Goal: Information Seeking & Learning: Learn about a topic

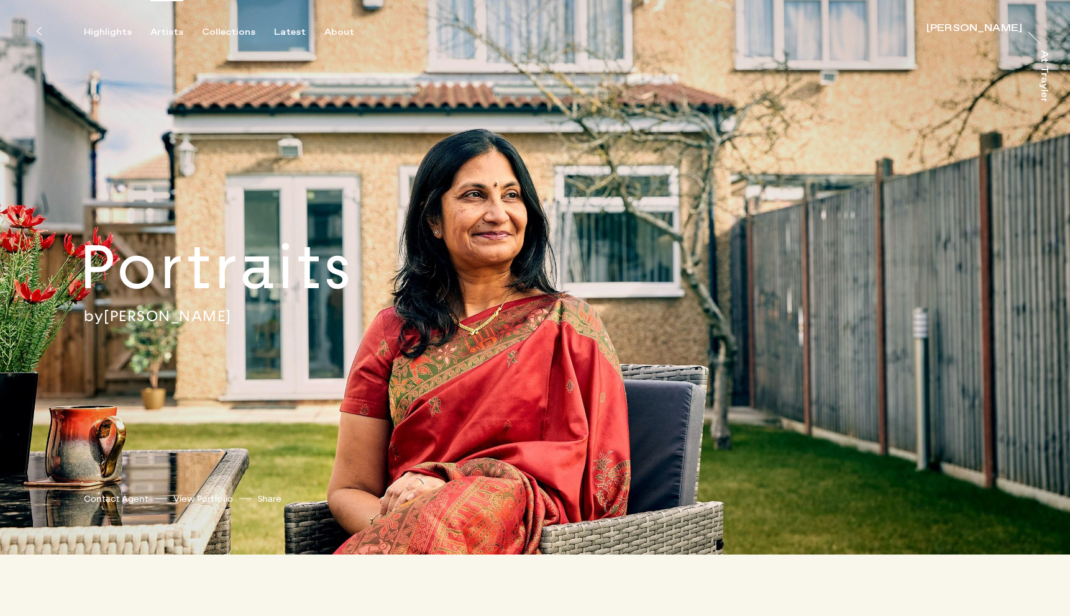
click at [167, 34] on div "Artists" at bounding box center [166, 32] width 33 height 11
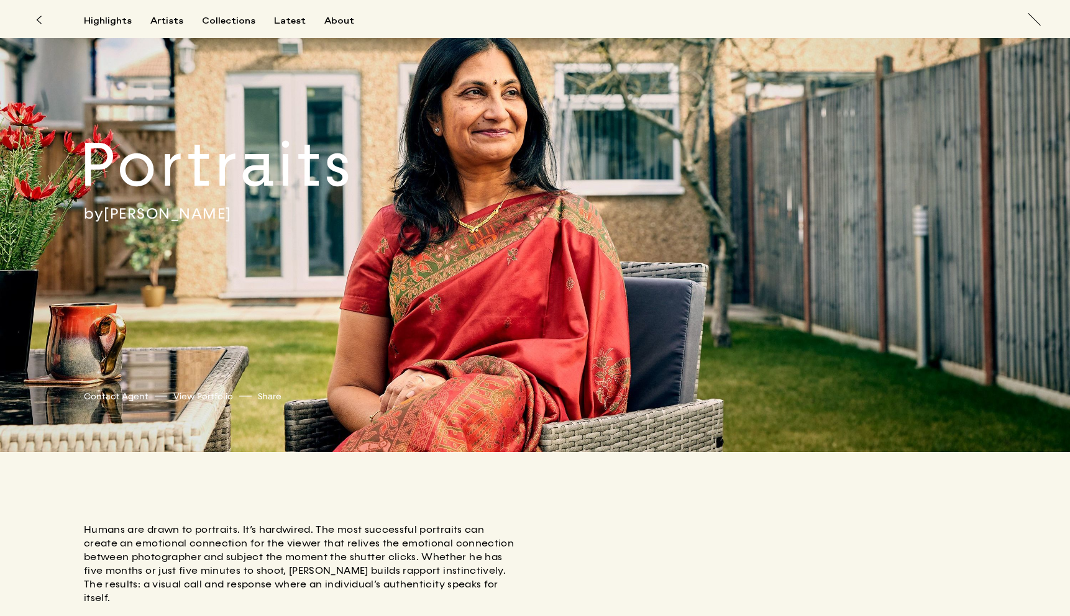
scroll to position [8, 0]
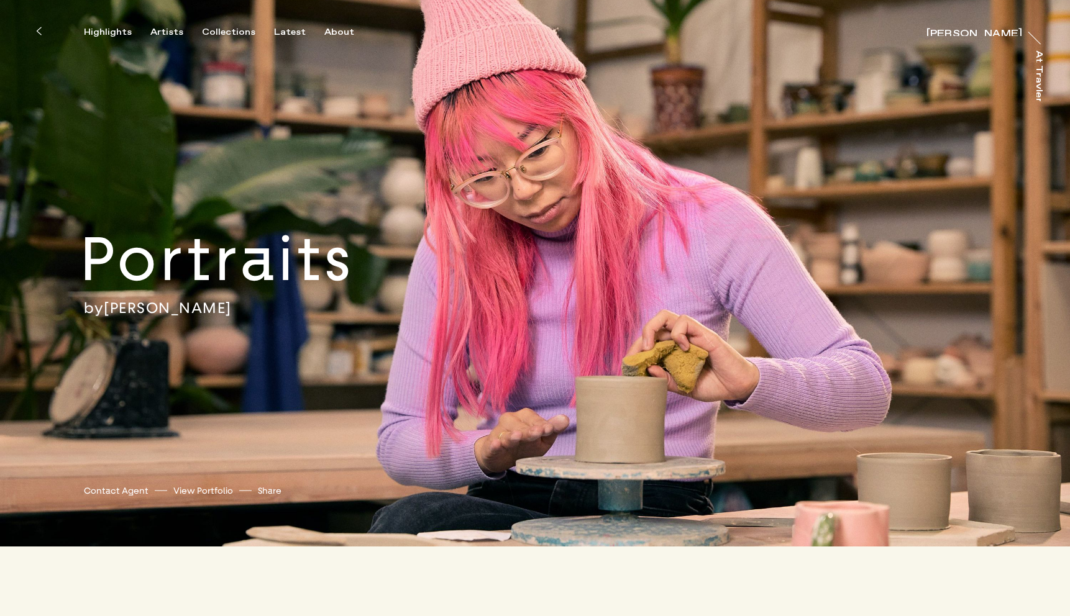
click at [185, 311] on link "[PERSON_NAME]" at bounding box center [168, 308] width 128 height 19
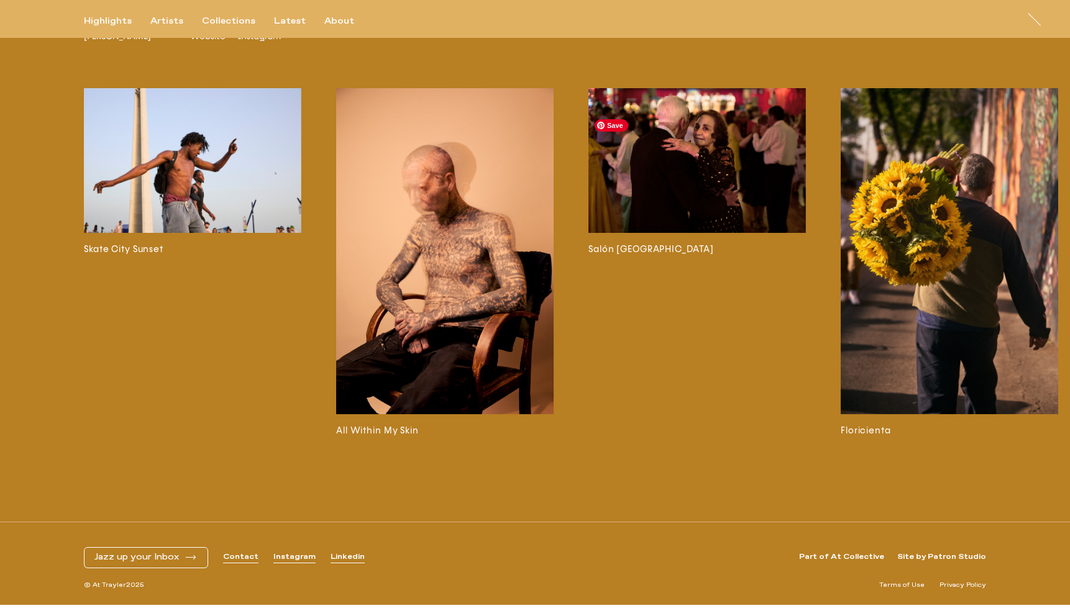
click at [723, 165] on img at bounding box center [696, 160] width 217 height 145
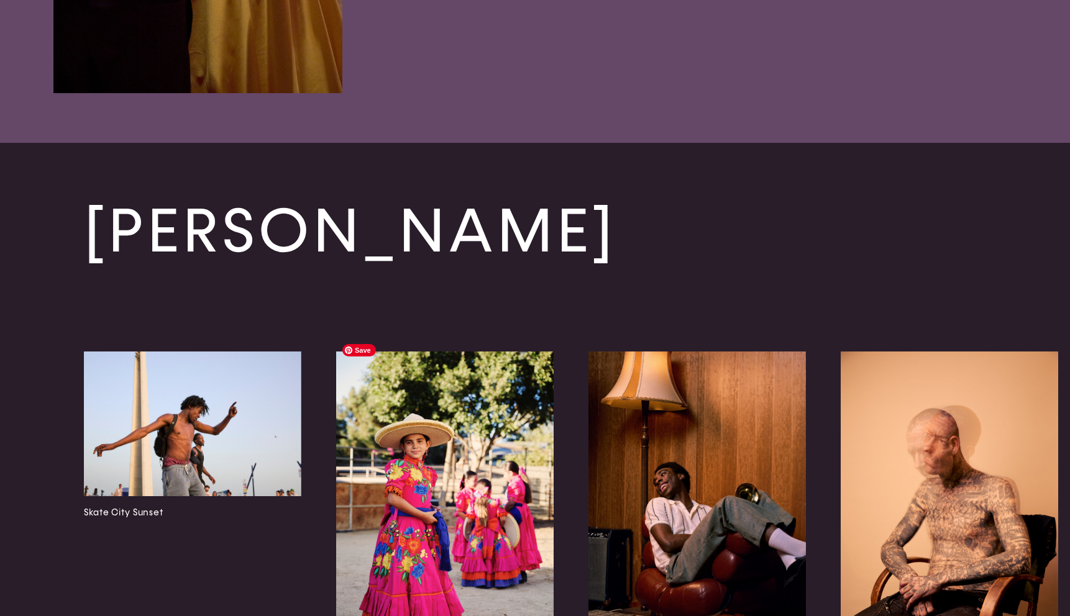
scroll to position [4231, 0]
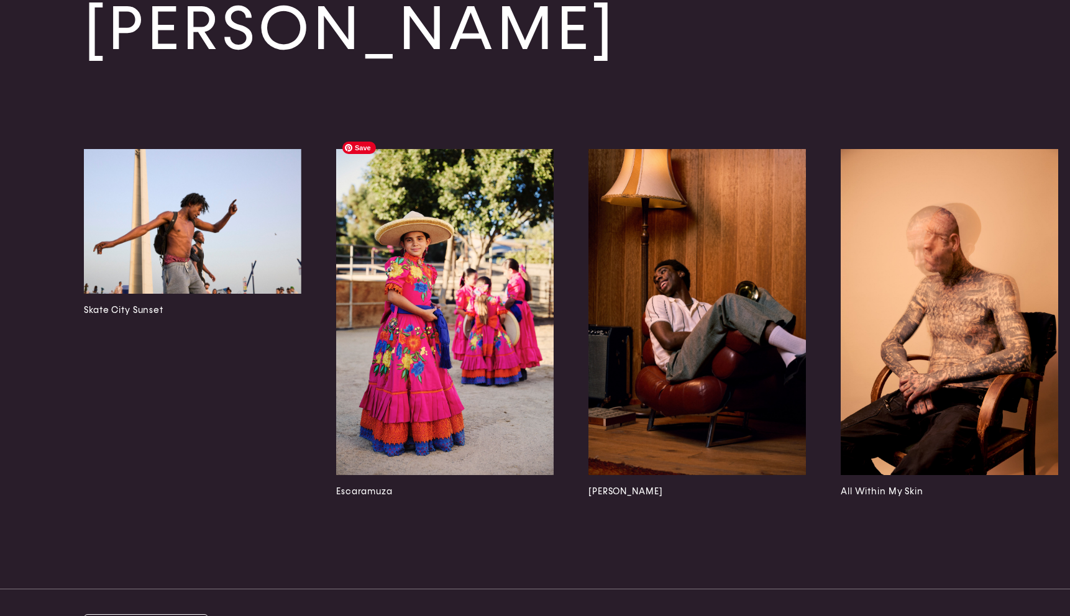
click at [432, 394] on img at bounding box center [444, 312] width 217 height 326
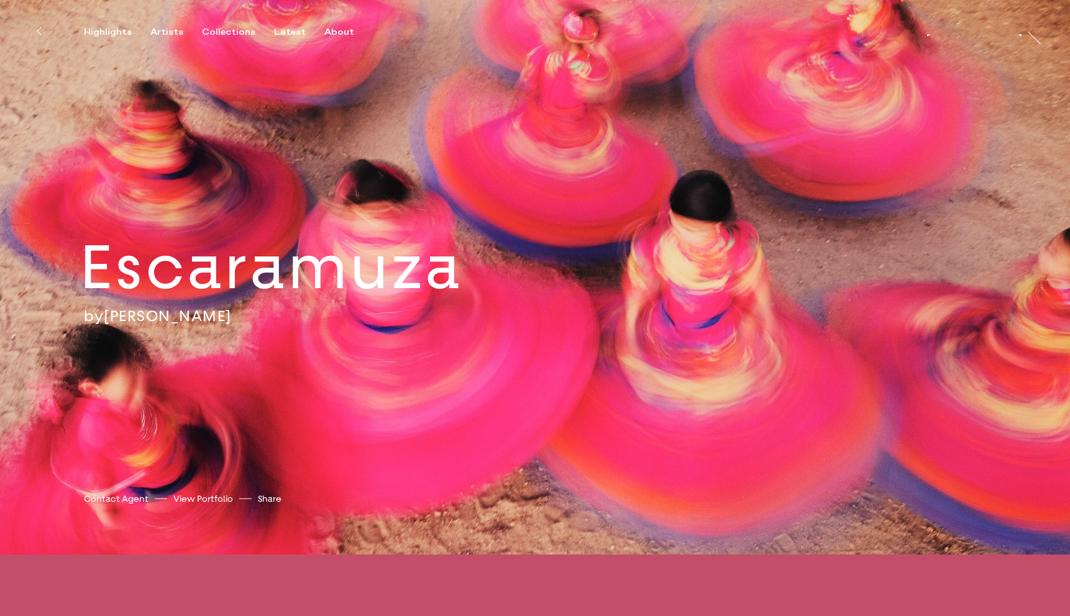
click at [340, 9] on div "Highlights Artists Collections Latest About [PERSON_NAME] [PERSON_NAME] At [PER…" at bounding box center [537, 19] width 1074 height 38
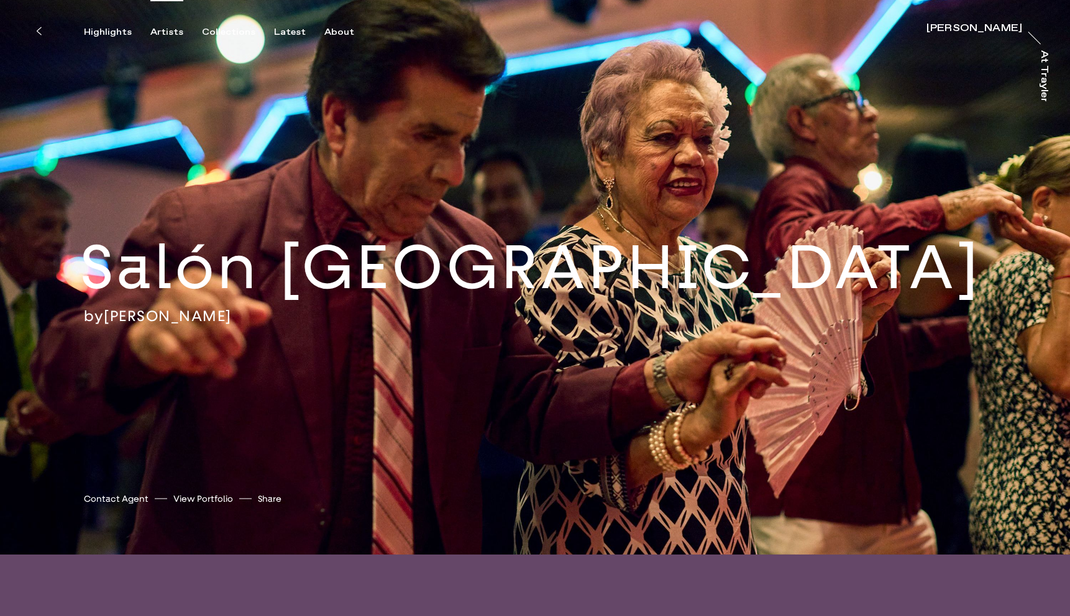
click at [163, 34] on div "Artists" at bounding box center [166, 32] width 33 height 11
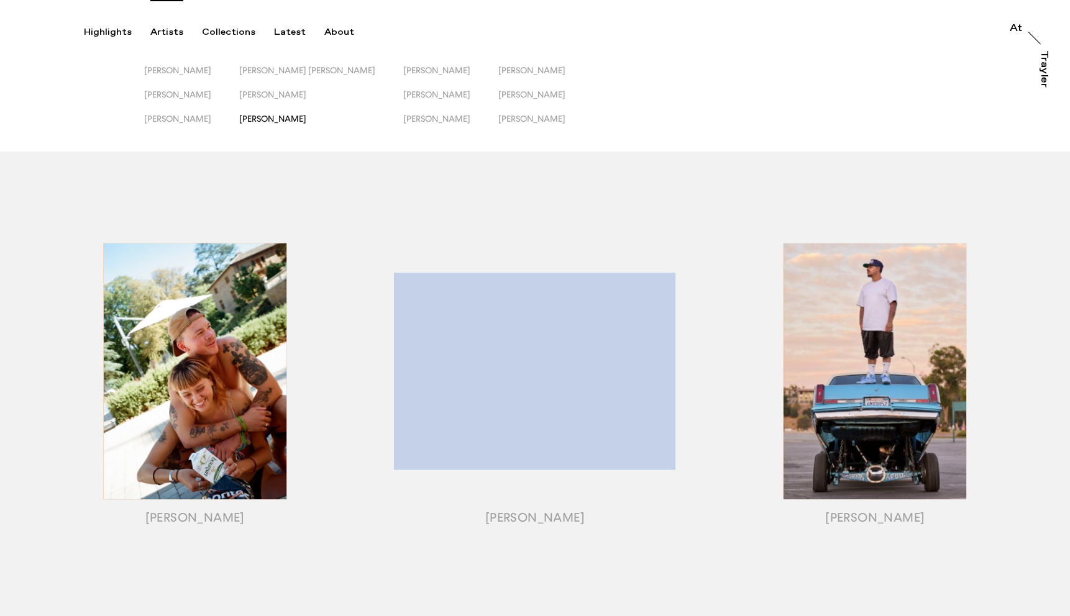
click at [285, 114] on span "[PERSON_NAME]" at bounding box center [272, 119] width 67 height 10
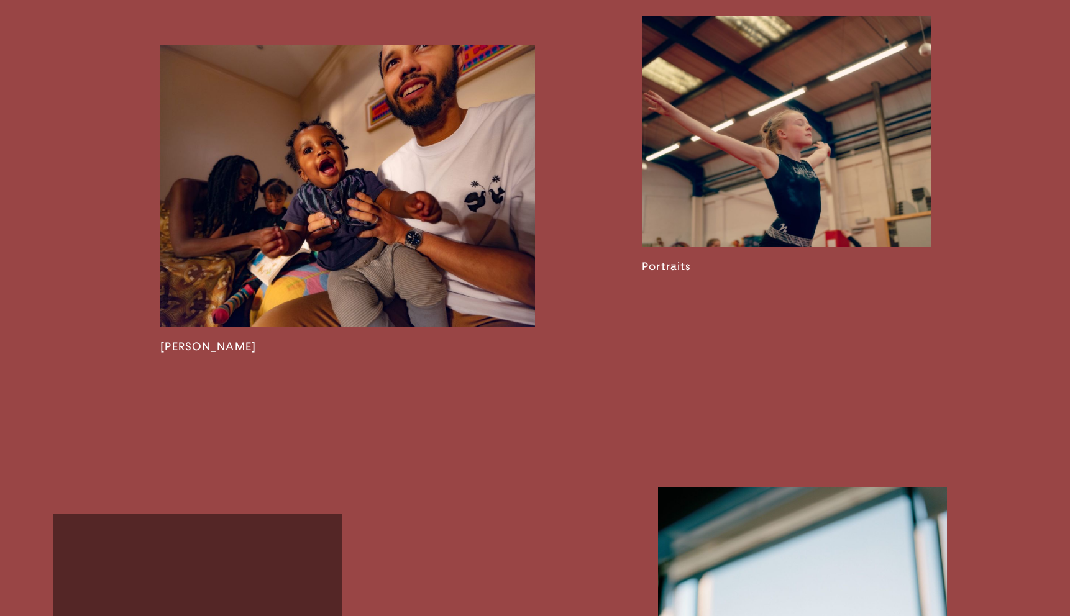
scroll to position [2170, 0]
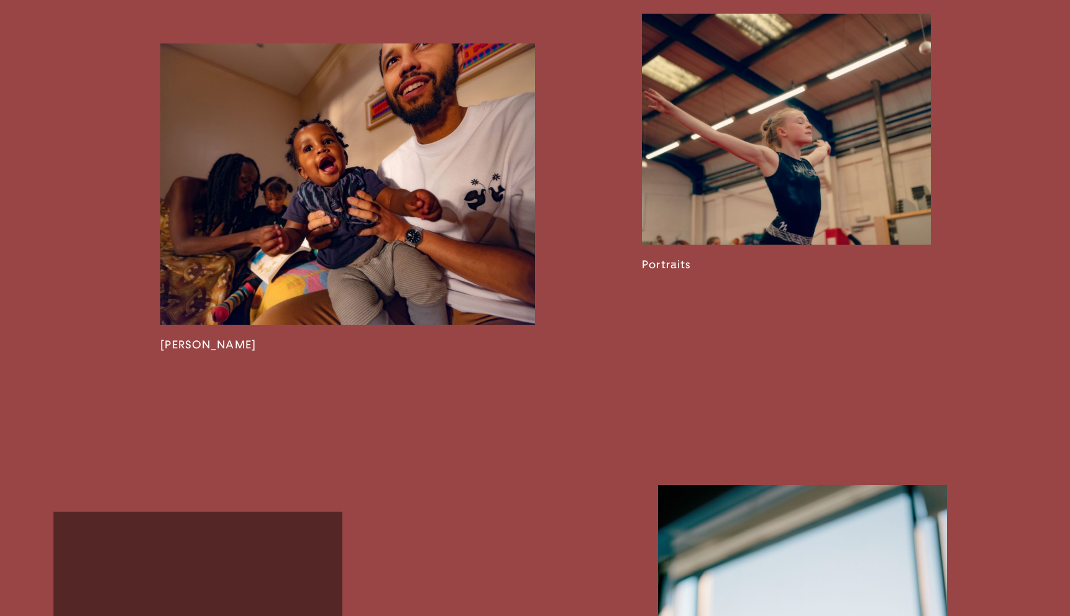
click at [504, 261] on link at bounding box center [347, 197] width 375 height 308
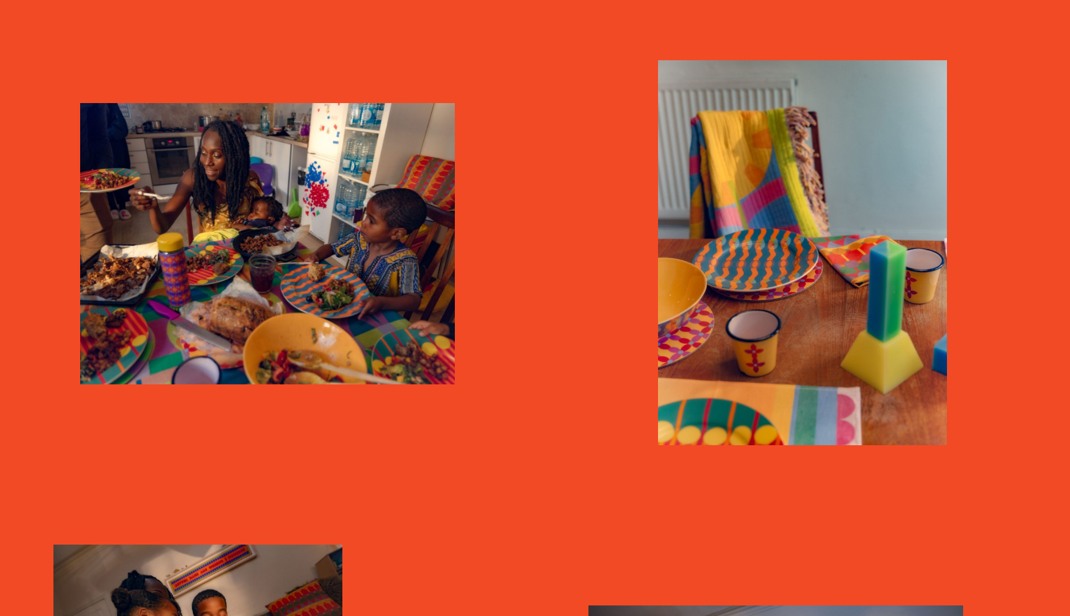
scroll to position [662, 0]
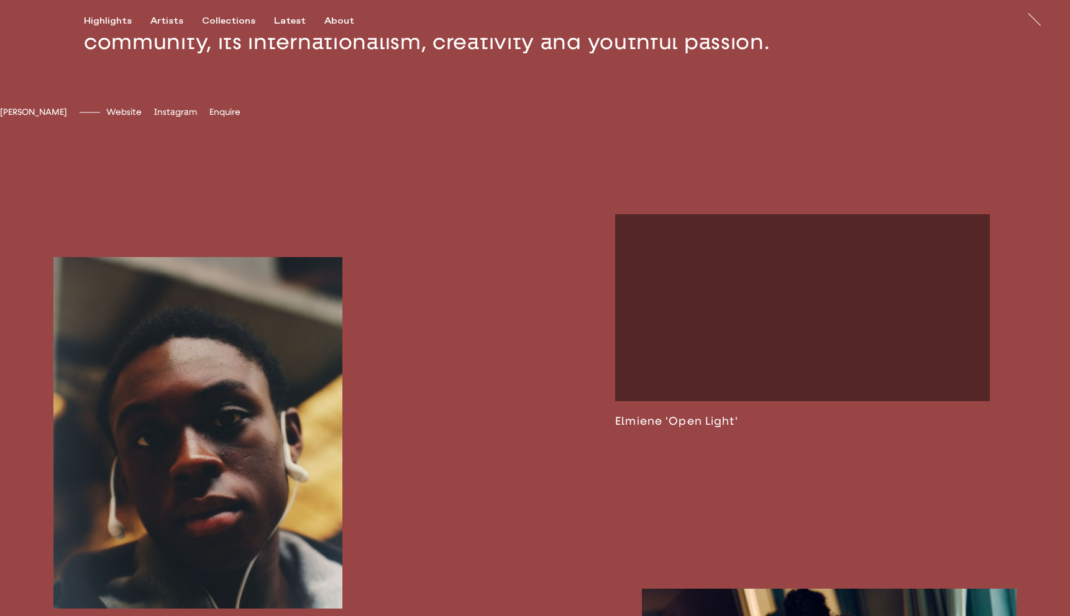
click at [711, 214] on link at bounding box center [802, 321] width 375 height 214
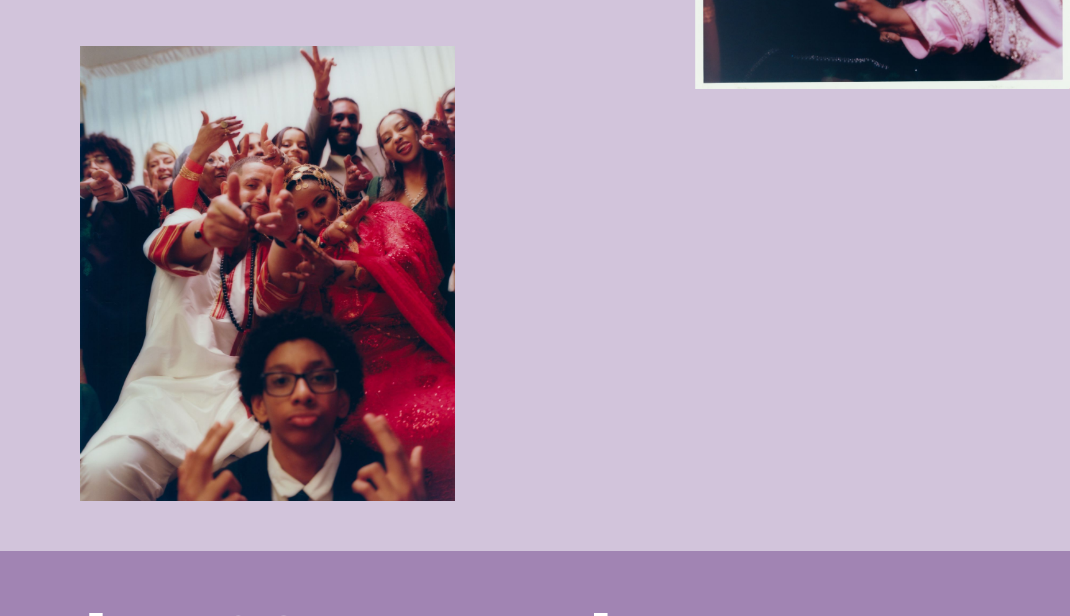
scroll to position [3191, 0]
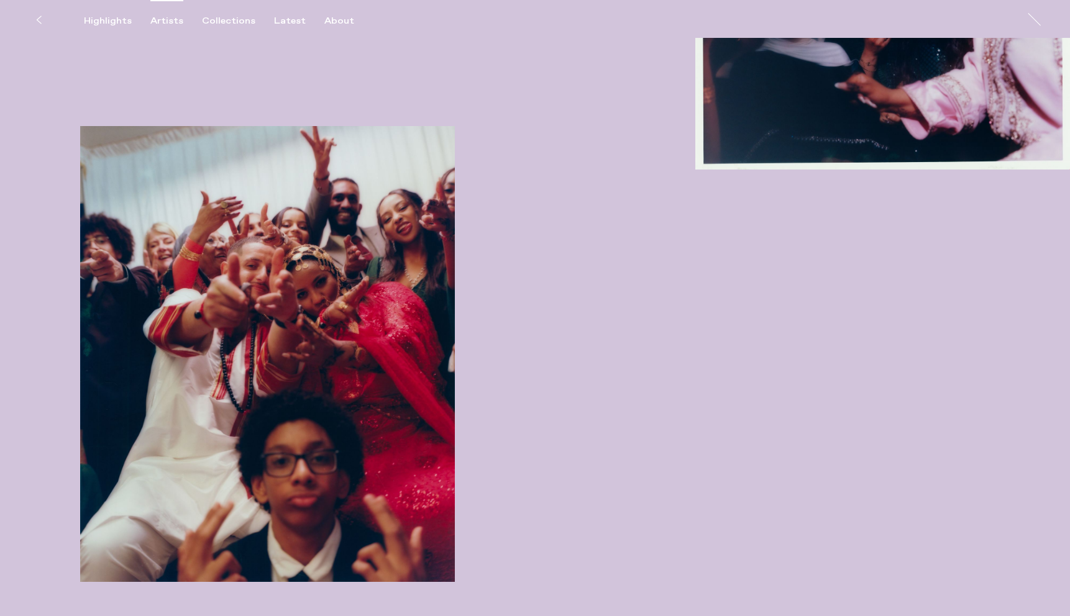
click at [165, 19] on div "Artists" at bounding box center [166, 21] width 33 height 11
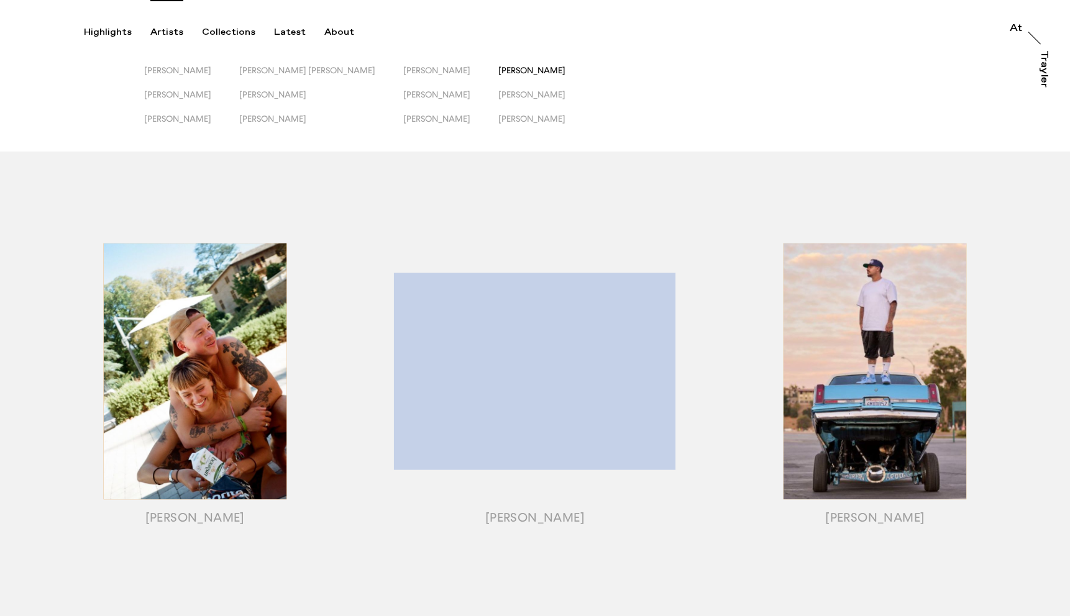
click at [498, 73] on span "[PERSON_NAME]" at bounding box center [531, 70] width 67 height 10
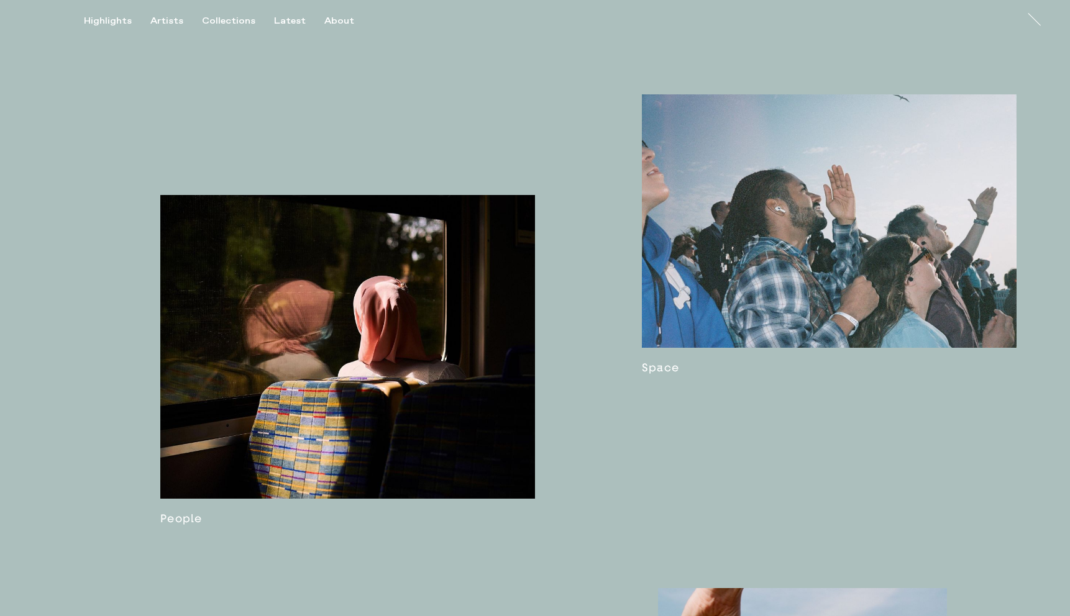
scroll to position [1314, 0]
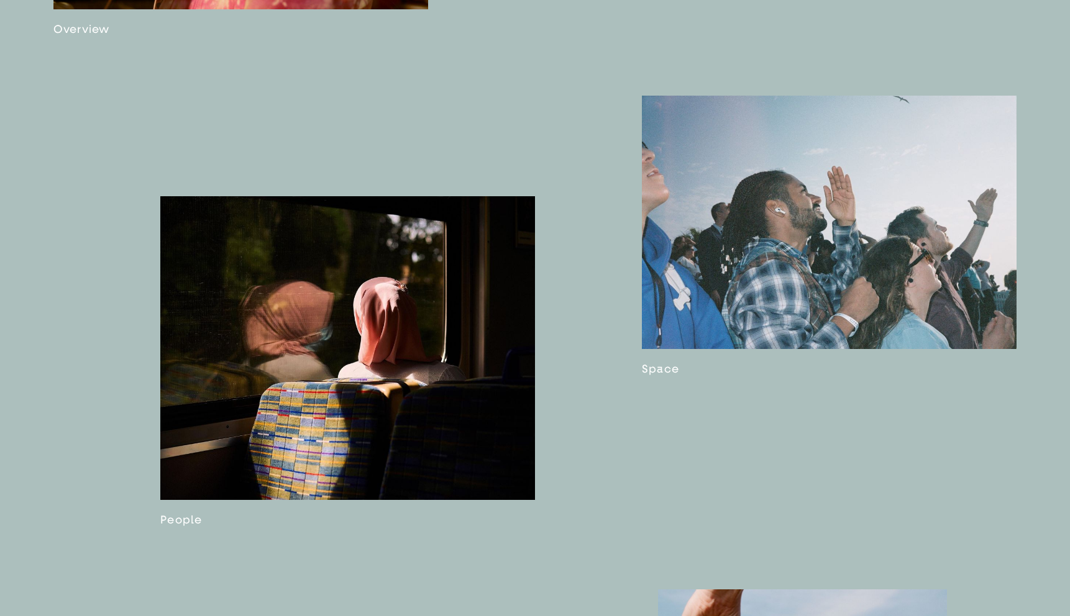
click at [734, 298] on link at bounding box center [829, 236] width 375 height 280
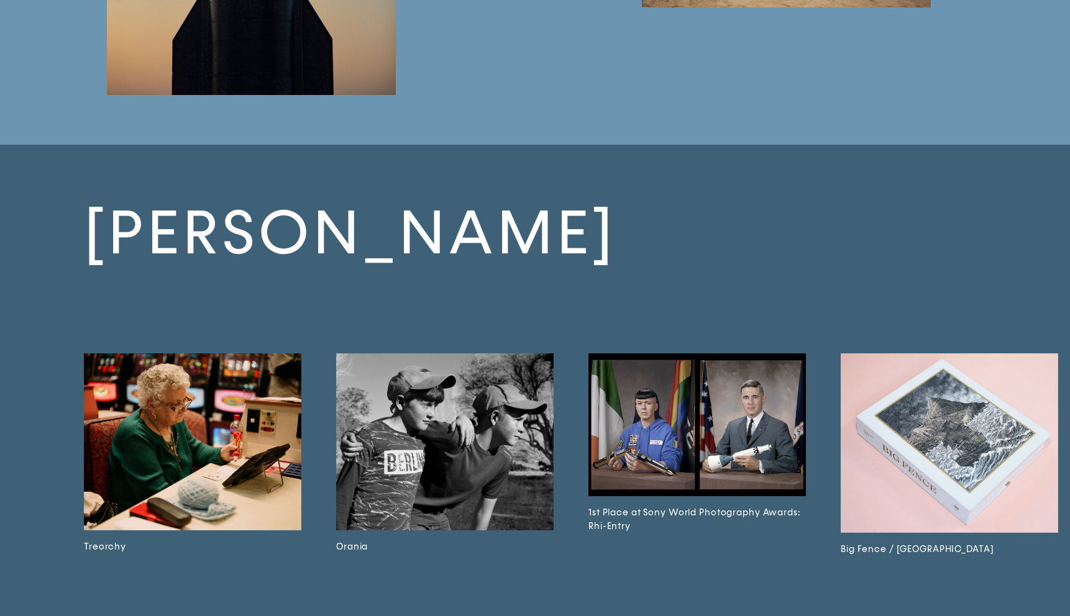
scroll to position [5044, 0]
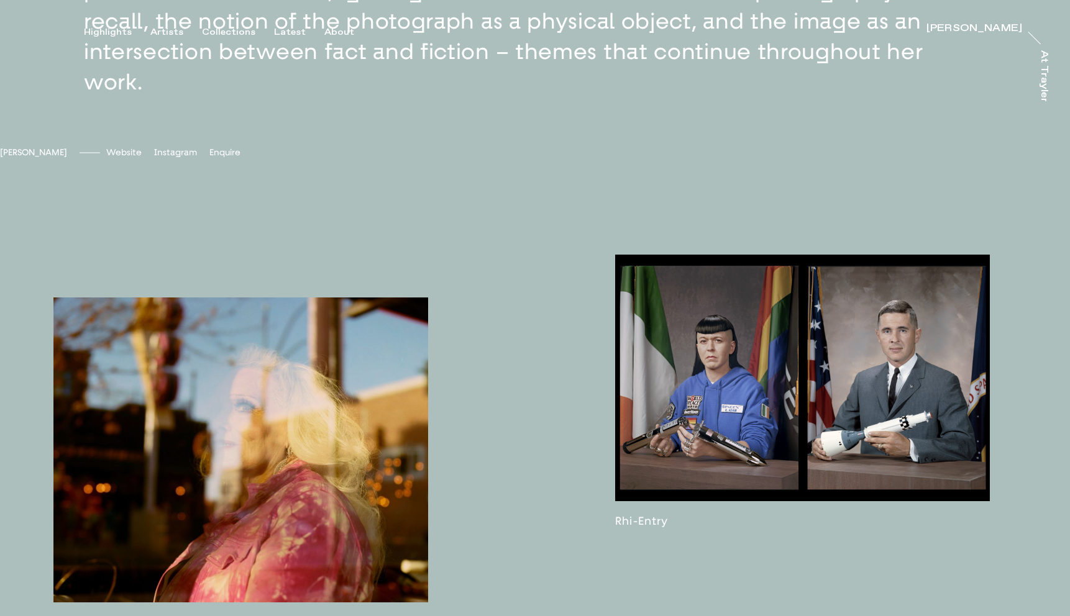
scroll to position [849, 0]
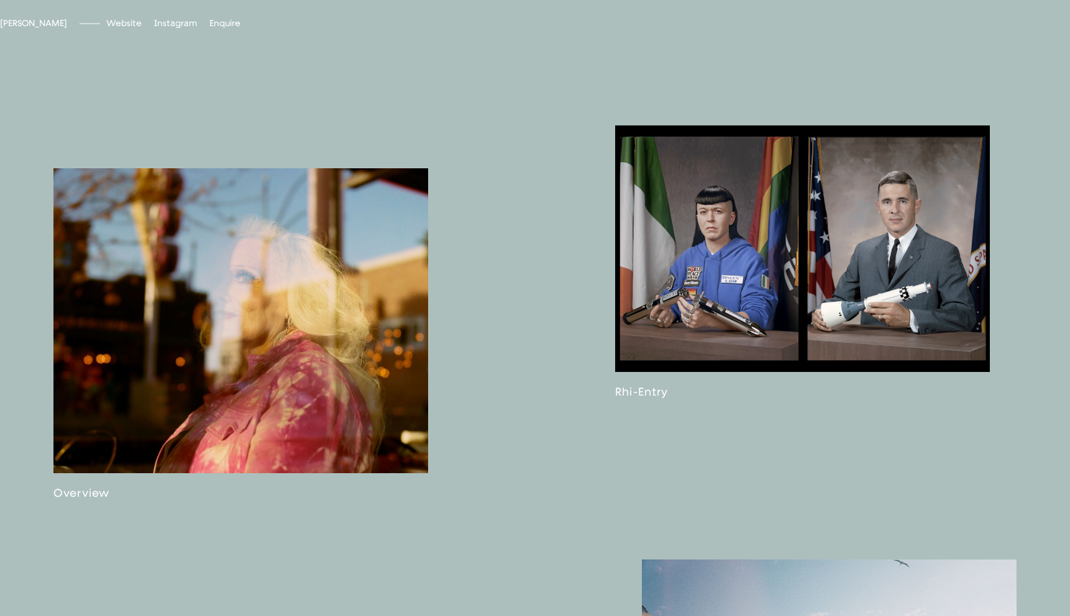
click at [718, 308] on link at bounding box center [802, 262] width 375 height 273
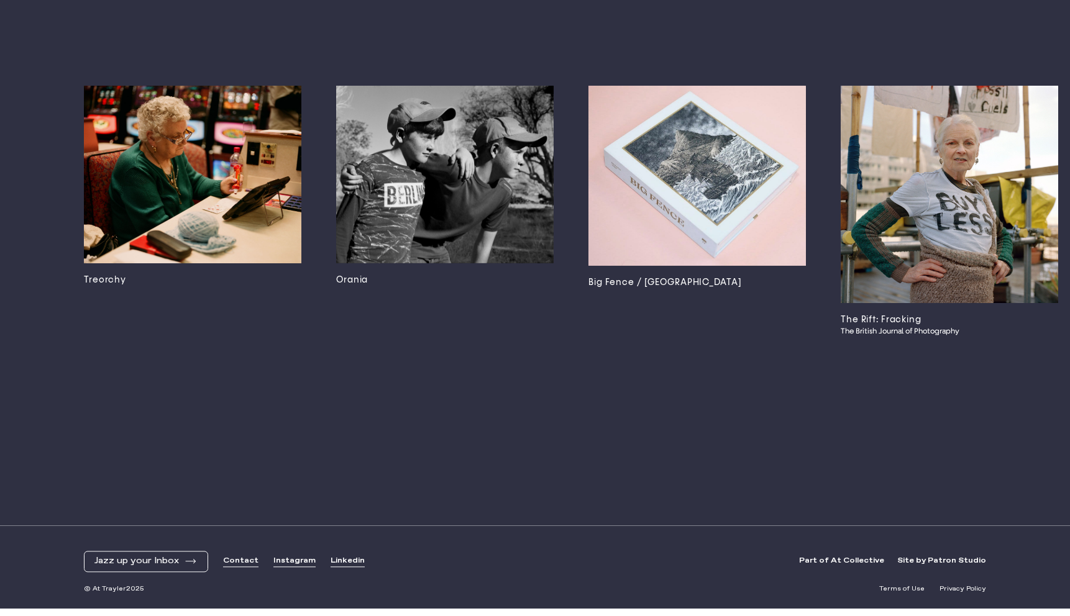
scroll to position [7045, 0]
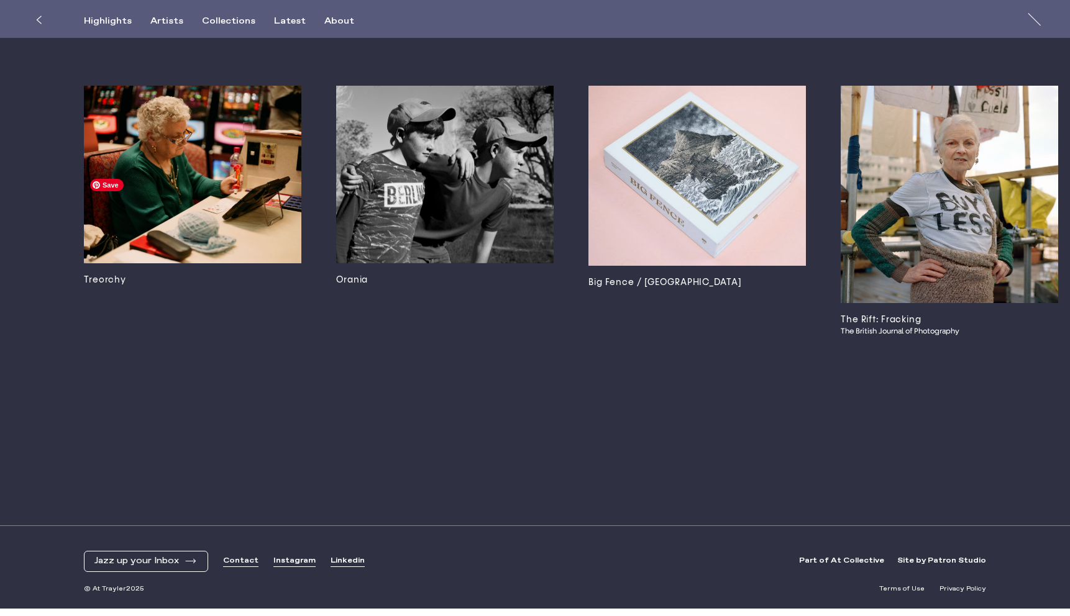
click at [237, 159] on img at bounding box center [192, 175] width 217 height 178
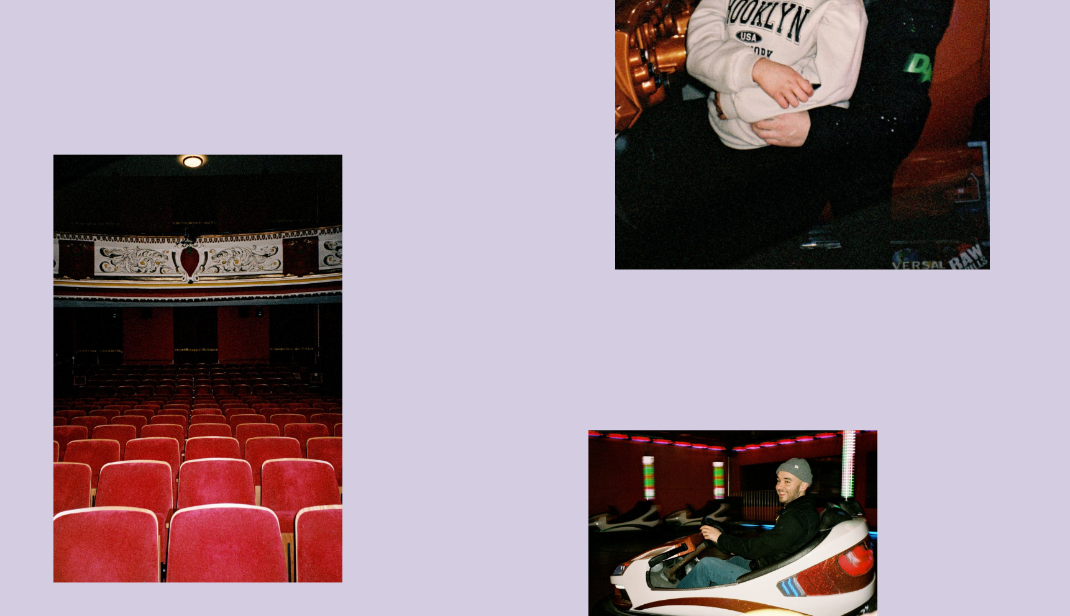
scroll to position [2910, 0]
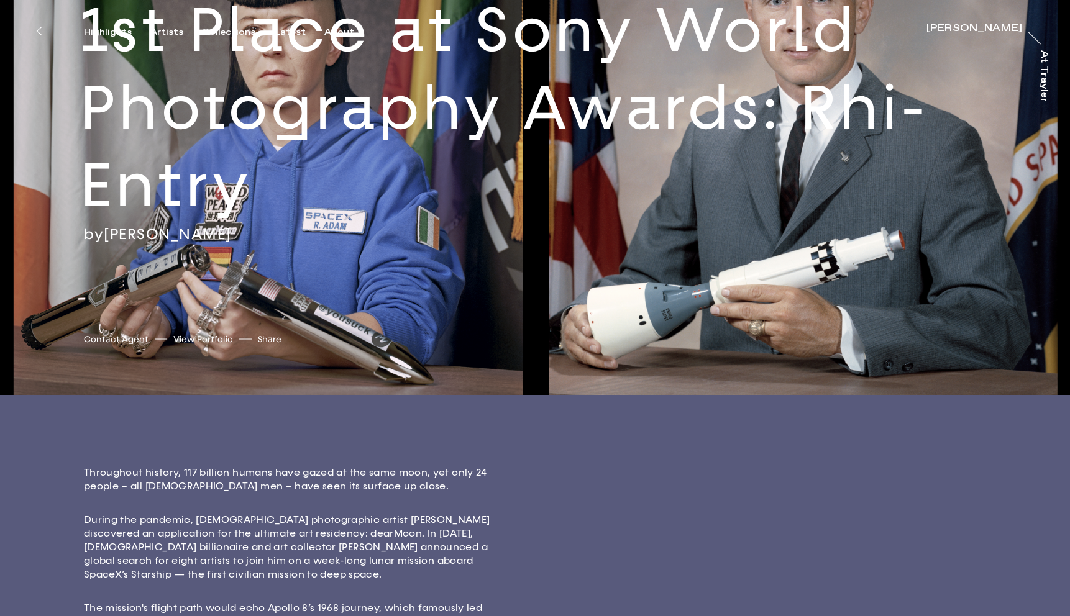
scroll to position [153, 0]
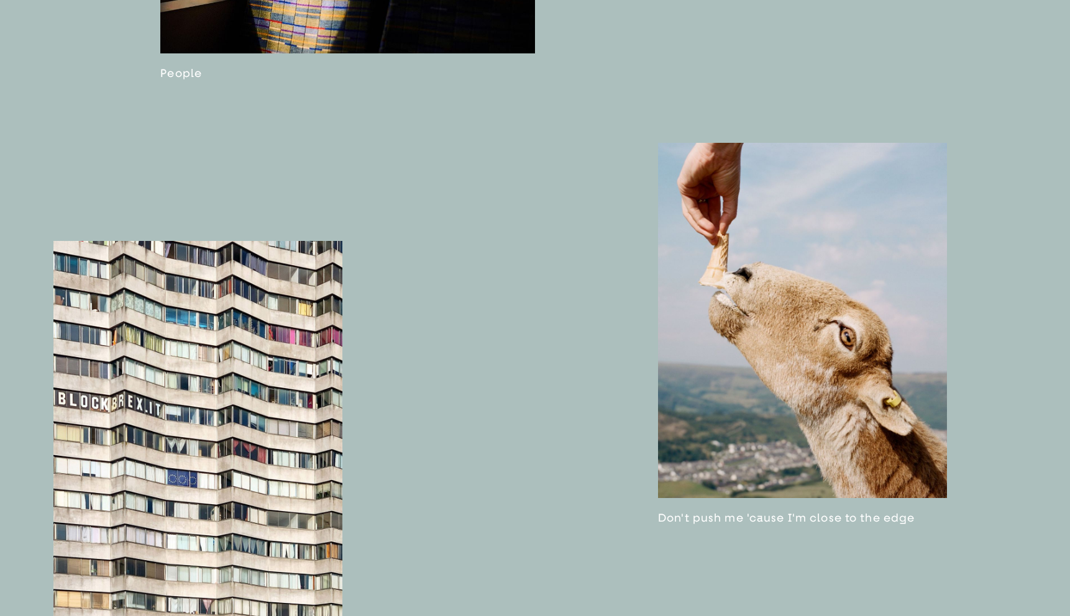
scroll to position [1942, 0]
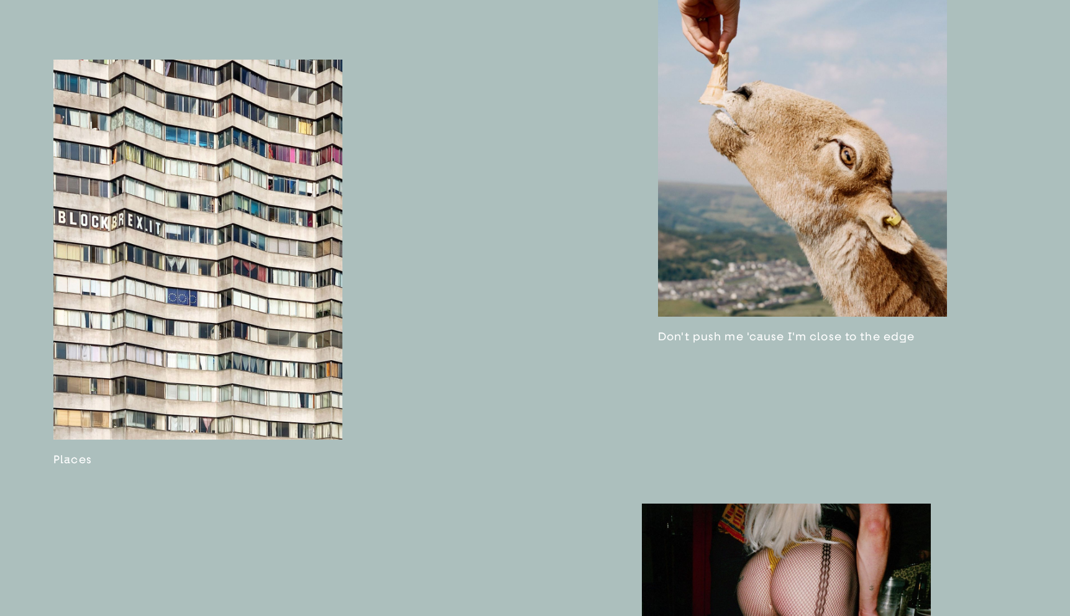
click at [780, 210] on link at bounding box center [802, 152] width 289 height 382
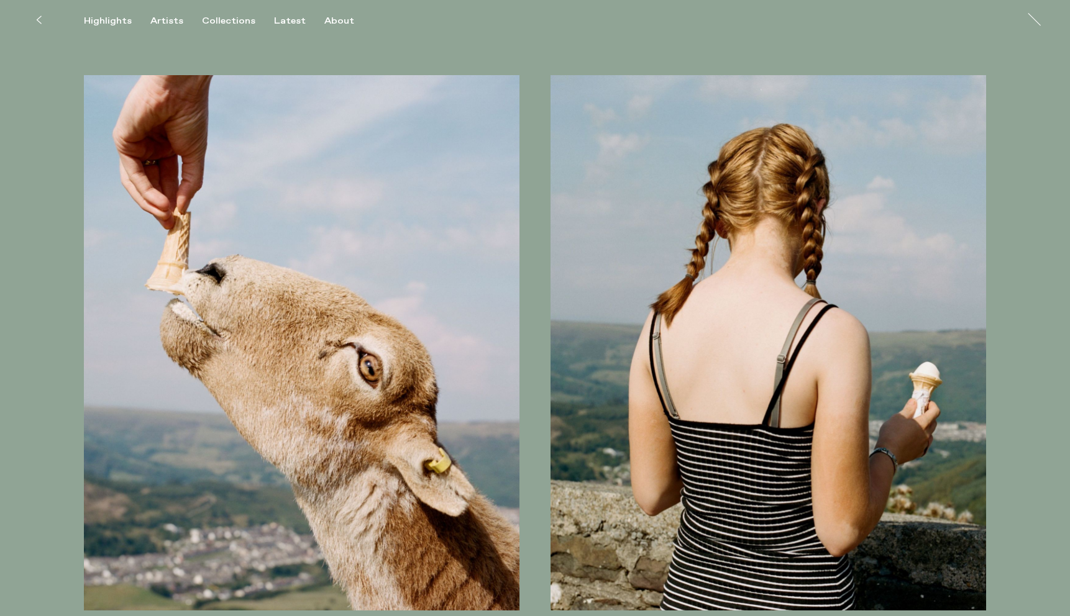
scroll to position [823, 0]
